Goal: Information Seeking & Learning: Learn about a topic

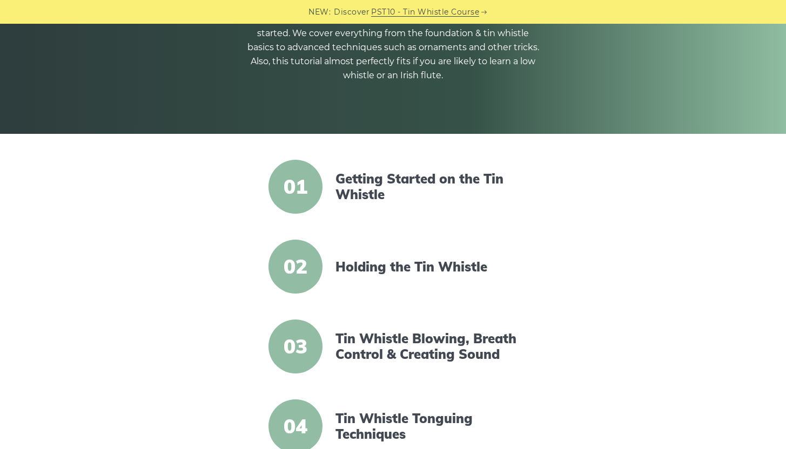
scroll to position [152, 0]
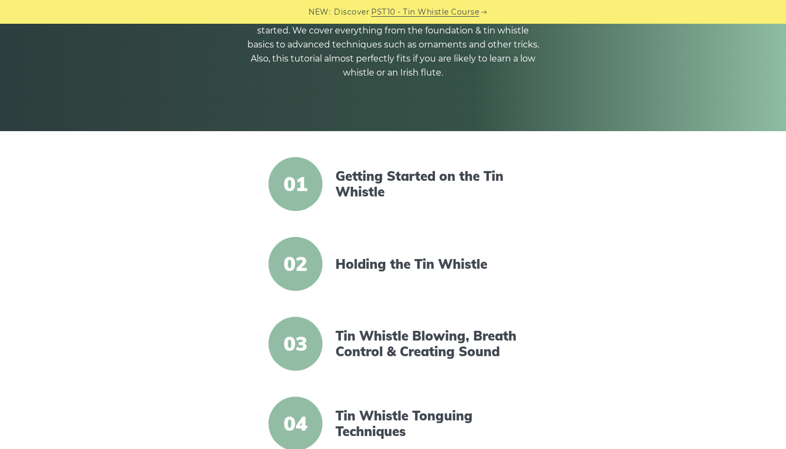
click at [307, 190] on span "01" at bounding box center [295, 184] width 54 height 54
click at [367, 178] on link "Getting Started on the Tin Whistle" at bounding box center [428, 183] width 186 height 31
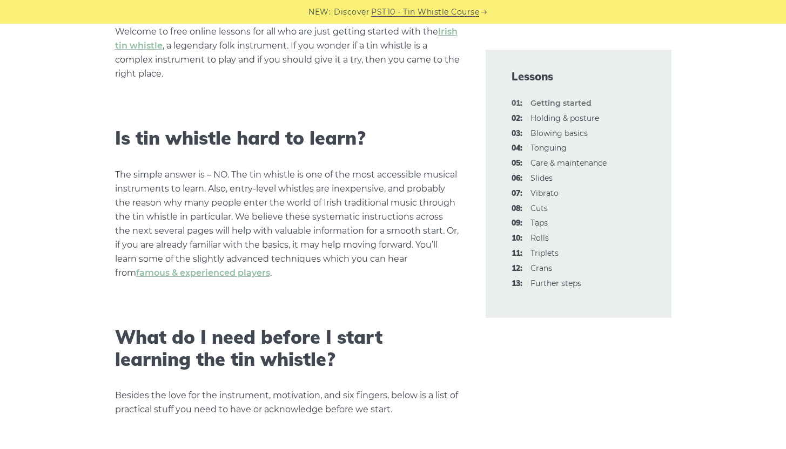
scroll to position [720, 0]
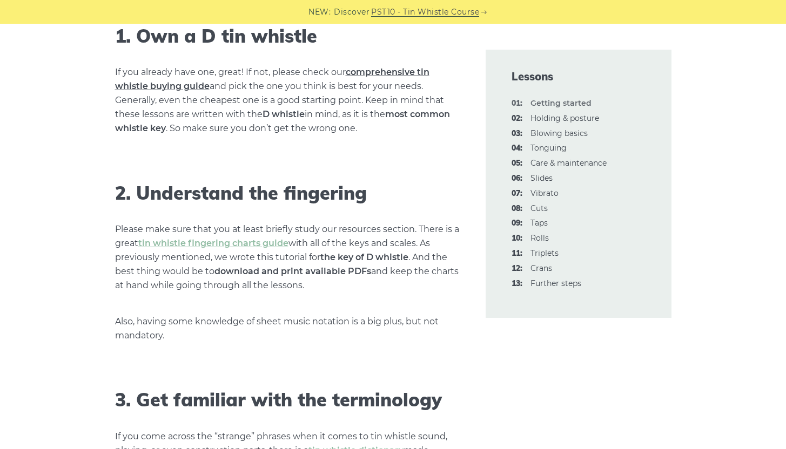
click at [421, 71] on link "comprehensive tin whistle buying guide" at bounding box center [272, 79] width 314 height 24
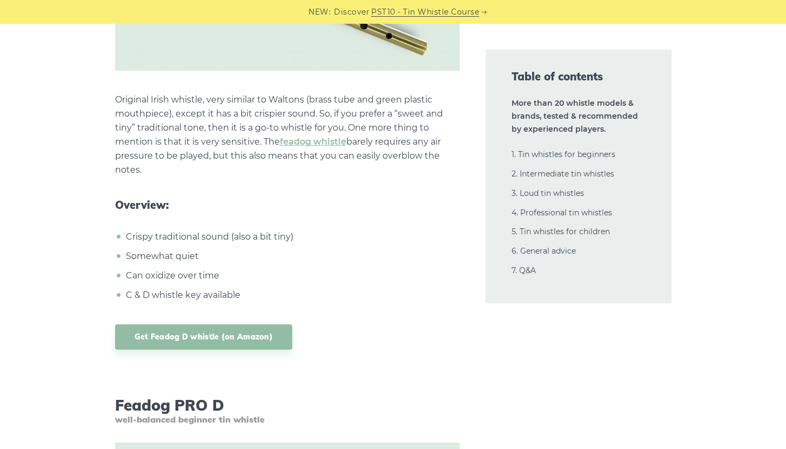
scroll to position [3096, 0]
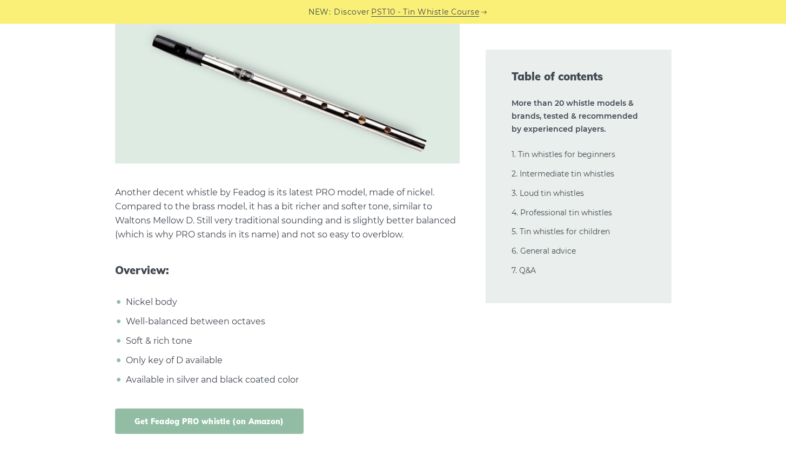
click at [267, 421] on link "Get Feadog PRO whistle (on Amazon)" at bounding box center [209, 421] width 188 height 25
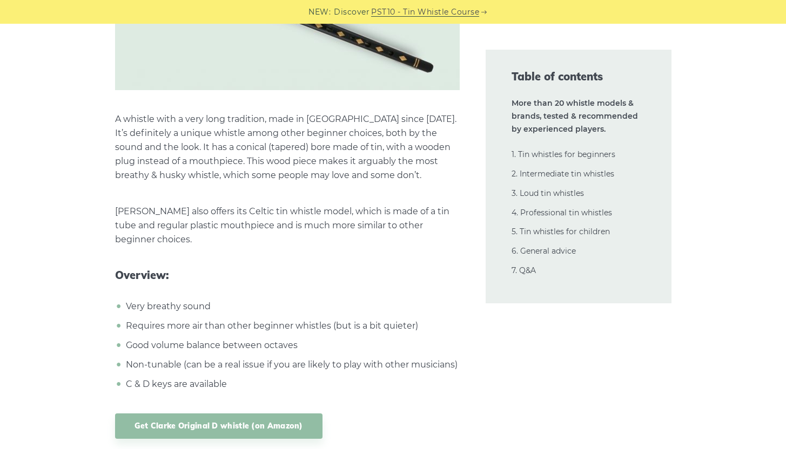
scroll to position [3708, 0]
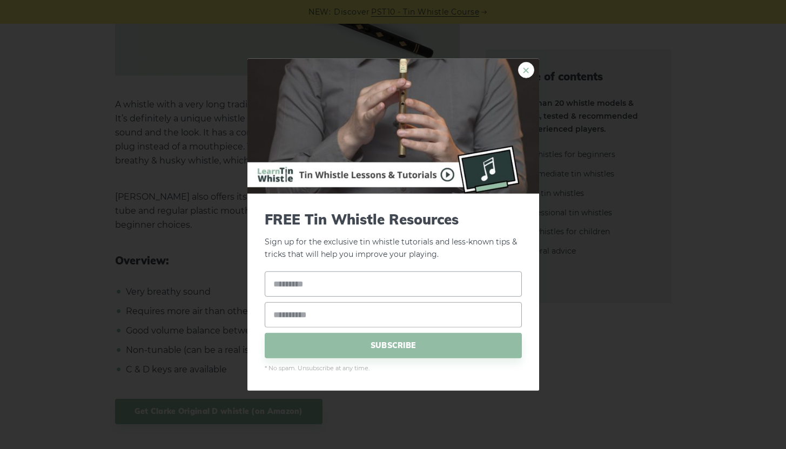
click at [524, 75] on link "×" at bounding box center [526, 70] width 16 height 16
